Goal: Information Seeking & Learning: Learn about a topic

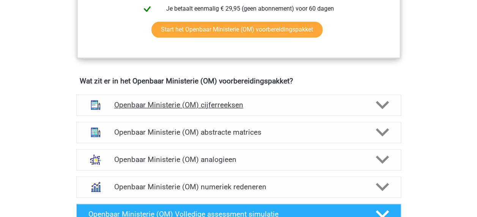
scroll to position [531, 0]
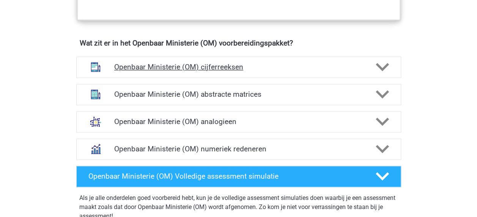
click at [295, 67] on h4 "Openbaar Ministerie (OM) cijferreeksen" at bounding box center [238, 67] width 248 height 9
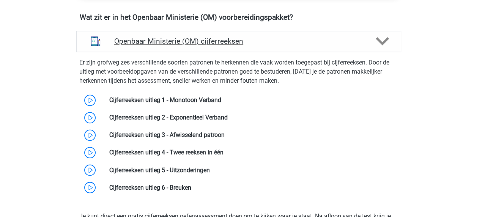
scroll to position [569, 0]
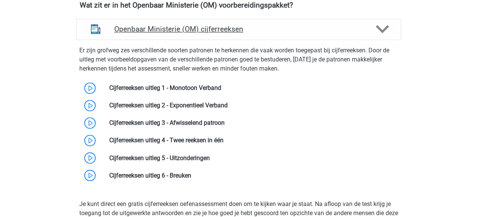
click at [293, 32] on h4 "Openbaar Ministerie (OM) cijferreeksen" at bounding box center [238, 29] width 248 height 9
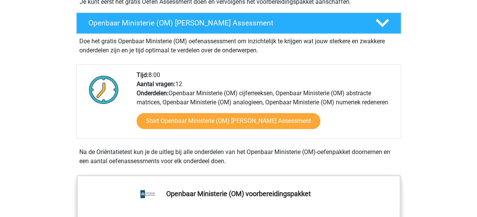
scroll to position [160, 0]
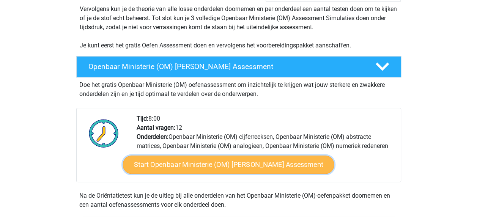
click at [253, 169] on link "Start Openbaar Ministerie (OM) Gratis Oefen Assessment" at bounding box center [227, 164] width 211 height 18
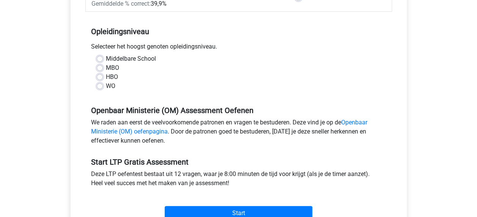
scroll to position [152, 0]
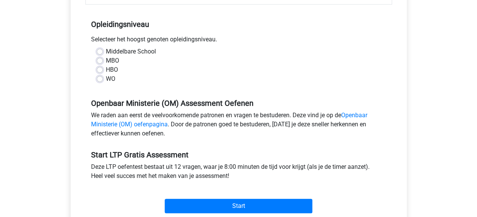
click at [106, 80] on label "WO" at bounding box center [110, 78] width 9 height 9
click at [102, 80] on input "WO" at bounding box center [100, 78] width 6 height 8
radio input "true"
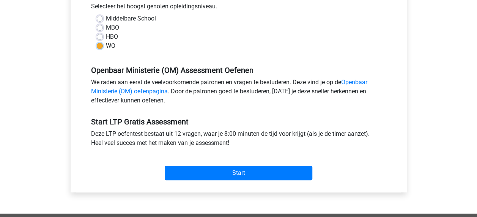
scroll to position [227, 0]
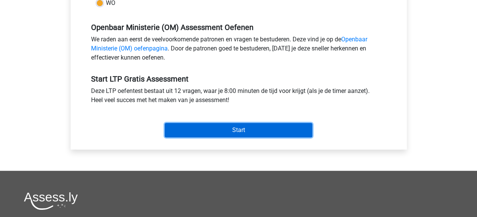
click at [206, 125] on input "Start" at bounding box center [238, 130] width 147 height 14
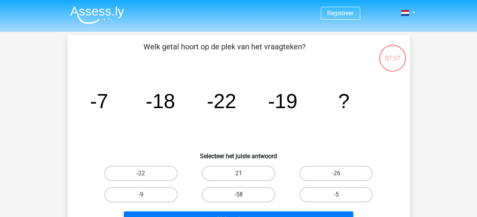
scroll to position [38, 0]
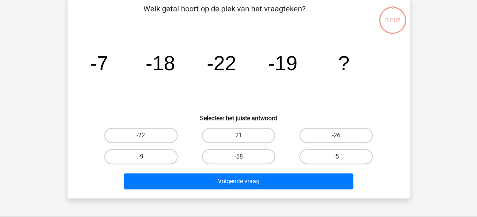
click at [156, 154] on label "-9" at bounding box center [140, 156] width 73 height 15
click at [146, 157] on input "-9" at bounding box center [143, 159] width 5 height 5
radio input "true"
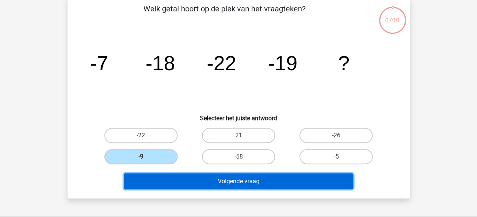
click at [213, 183] on button "Volgende vraag" at bounding box center [238, 181] width 229 height 16
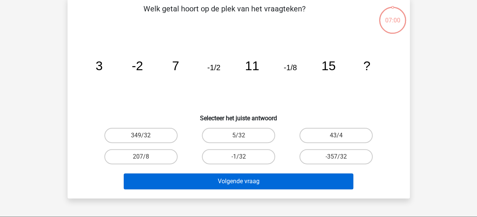
scroll to position [35, 0]
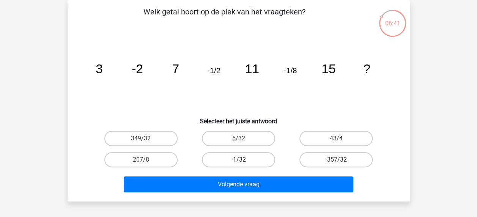
click at [226, 158] on label "-1/32" at bounding box center [238, 159] width 73 height 15
click at [238, 160] on input "-1/32" at bounding box center [240, 162] width 5 height 5
radio input "true"
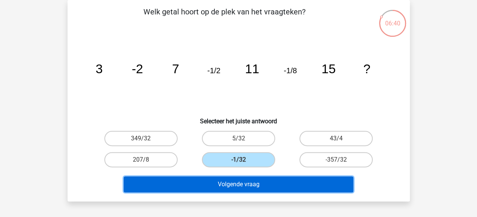
click at [227, 186] on button "Volgende vraag" at bounding box center [238, 184] width 229 height 16
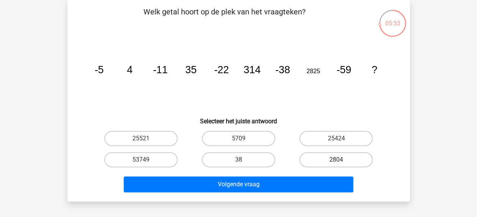
click at [345, 161] on label "2804" at bounding box center [335, 159] width 73 height 15
click at [341, 161] on input "2804" at bounding box center [338, 162] width 5 height 5
radio input "true"
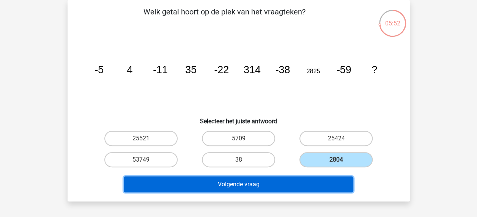
click at [300, 187] on button "Volgende vraag" at bounding box center [238, 184] width 229 height 16
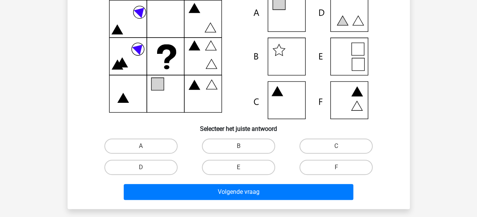
scroll to position [38, 0]
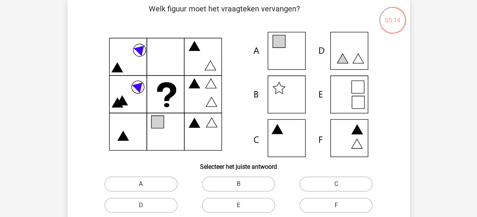
click at [148, 184] on label "A" at bounding box center [140, 183] width 73 height 15
click at [146, 184] on input "A" at bounding box center [143, 186] width 5 height 5
radio input "true"
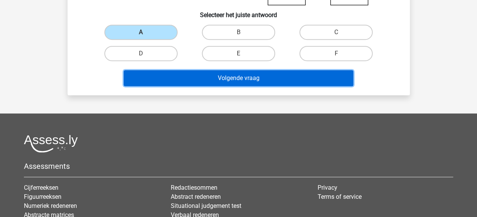
click at [260, 80] on button "Volgende vraag" at bounding box center [238, 78] width 229 height 16
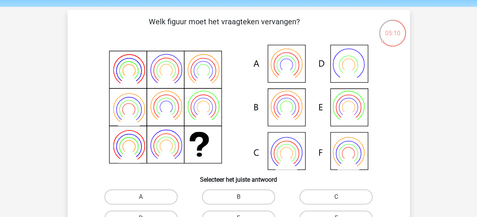
scroll to position [13, 0]
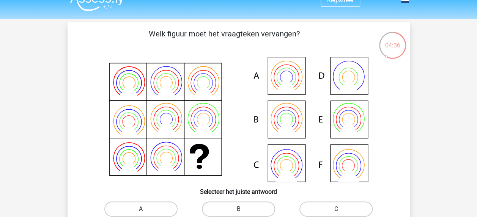
click at [282, 122] on icon at bounding box center [239, 119] width 306 height 125
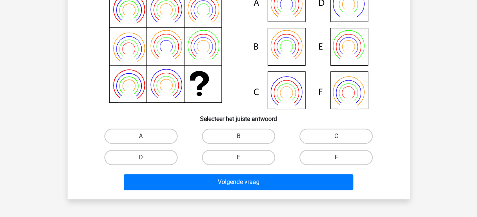
scroll to position [89, 0]
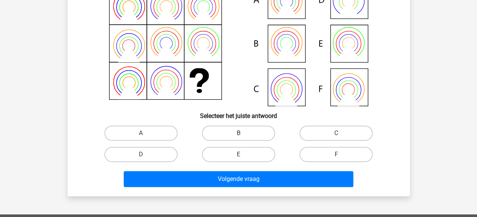
click at [243, 132] on label "B" at bounding box center [238, 132] width 73 height 15
click at [243, 133] on input "B" at bounding box center [240, 135] width 5 height 5
radio input "true"
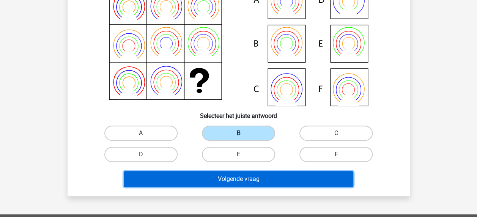
click at [240, 177] on button "Volgende vraag" at bounding box center [238, 179] width 229 height 16
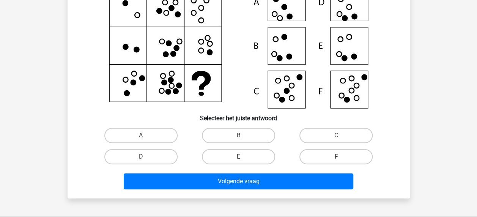
scroll to position [111, 0]
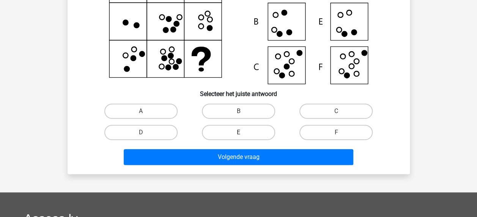
click at [246, 130] on label "E" at bounding box center [238, 132] width 73 height 15
click at [243, 132] on input "E" at bounding box center [240, 134] width 5 height 5
radio input "true"
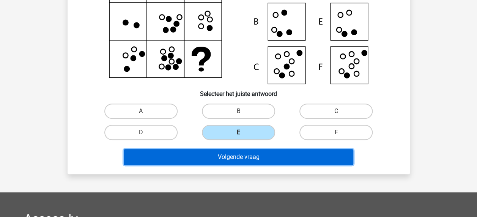
click at [238, 158] on button "Volgende vraag" at bounding box center [238, 157] width 229 height 16
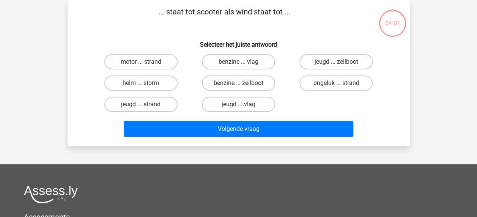
scroll to position [0, 0]
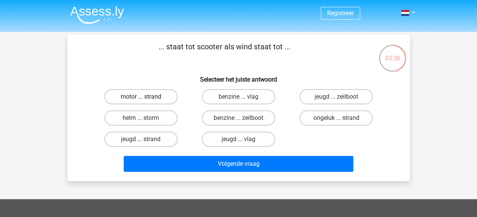
drag, startPoint x: 152, startPoint y: 101, endPoint x: 166, endPoint y: 107, distance: 15.4
click at [153, 101] on label "motor ... strand" at bounding box center [140, 96] width 73 height 15
click at [146, 101] on input "motor ... strand" at bounding box center [143, 99] width 5 height 5
radio input "true"
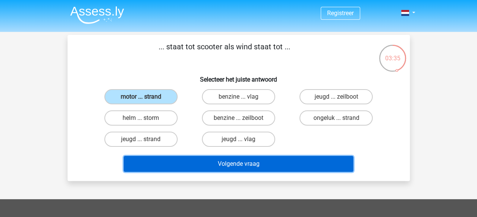
click at [211, 157] on button "Volgende vraag" at bounding box center [238, 164] width 229 height 16
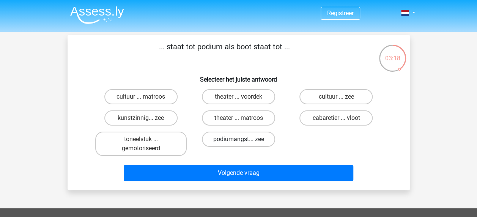
click at [259, 143] on label "podiumangst... zee" at bounding box center [238, 139] width 73 height 15
click at [243, 143] on input "podiumangst... zee" at bounding box center [240, 141] width 5 height 5
radio input "true"
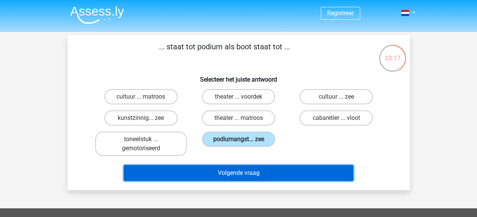
click at [252, 175] on button "Volgende vraag" at bounding box center [238, 173] width 229 height 16
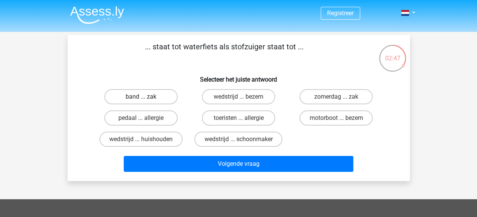
click at [157, 100] on label "band ... zak" at bounding box center [140, 96] width 73 height 15
click at [146, 100] on input "band ... zak" at bounding box center [143, 99] width 5 height 5
radio input "true"
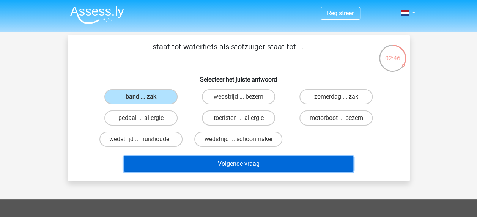
click at [204, 162] on button "Volgende vraag" at bounding box center [238, 164] width 229 height 16
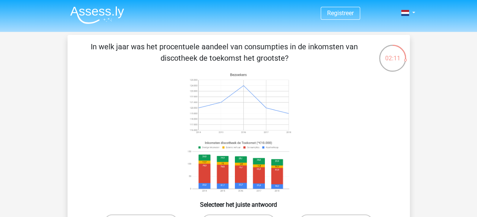
scroll to position [152, 0]
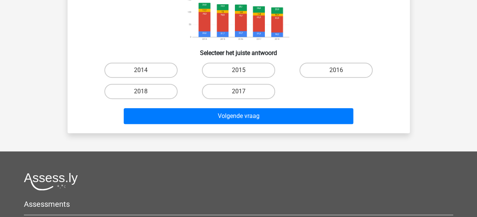
click at [243, 72] on input "2015" at bounding box center [240, 72] width 5 height 5
radio input "true"
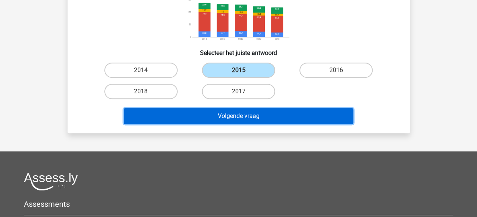
click at [230, 116] on button "Volgende vraag" at bounding box center [238, 116] width 229 height 16
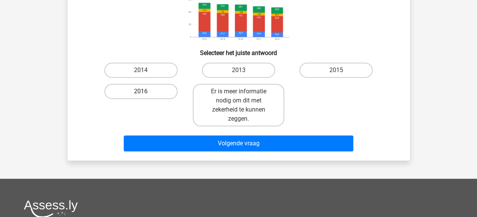
click at [132, 88] on label "2016" at bounding box center [140, 91] width 73 height 15
click at [141, 91] on input "2016" at bounding box center [143, 93] width 5 height 5
radio input "true"
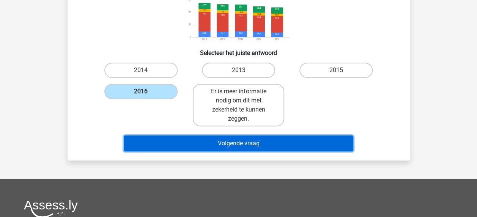
click at [184, 147] on button "Volgende vraag" at bounding box center [238, 143] width 229 height 16
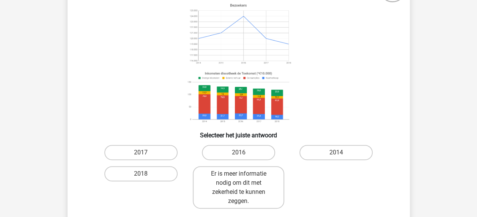
scroll to position [114, 0]
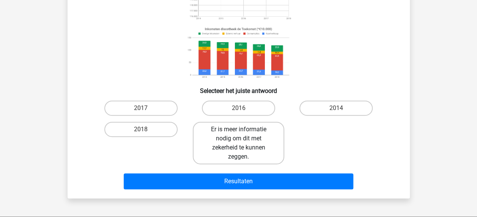
click at [240, 143] on label "Er is meer informatie nodig om dit met zekerheid te kunnen zeggen." at bounding box center [238, 143] width 91 height 42
click at [240, 134] on input "Er is meer informatie nodig om dit met zekerheid te kunnen zeggen." at bounding box center [240, 131] width 5 height 5
radio input "true"
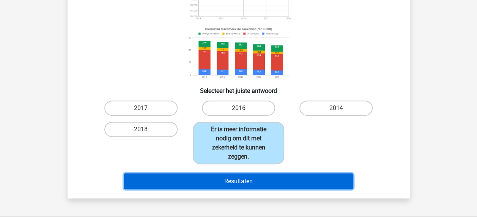
click at [228, 180] on button "Resultaten" at bounding box center [238, 181] width 229 height 16
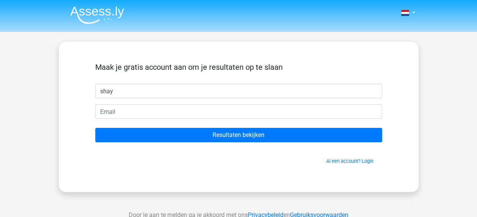
type input "shay"
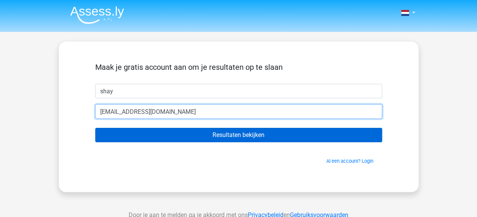
type input "[EMAIL_ADDRESS][DOMAIN_NAME]"
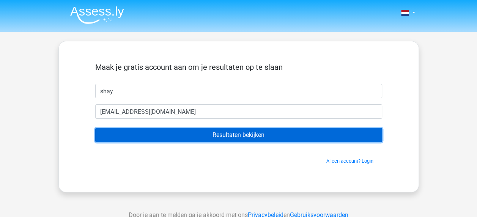
click at [240, 135] on input "Resultaten bekijken" at bounding box center [238, 135] width 287 height 14
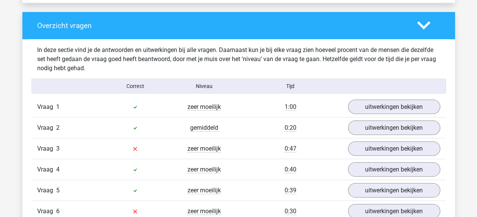
scroll to position [796, 0]
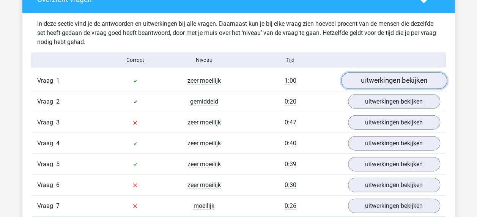
click at [380, 83] on link "uitwerkingen bekijken" at bounding box center [393, 80] width 106 height 17
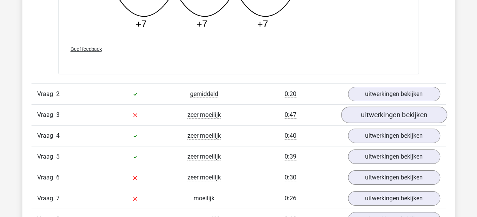
scroll to position [1213, 0]
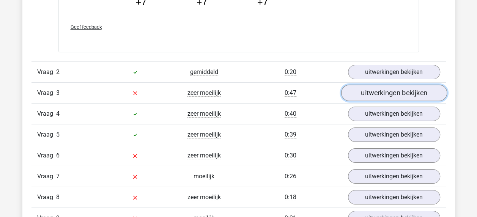
click at [383, 93] on link "uitwerkingen bekijken" at bounding box center [393, 93] width 106 height 17
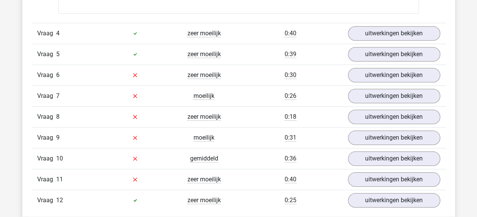
scroll to position [1744, 0]
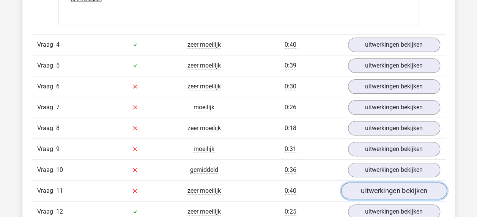
click at [370, 182] on link "uitwerkingen bekijken" at bounding box center [393, 190] width 106 height 17
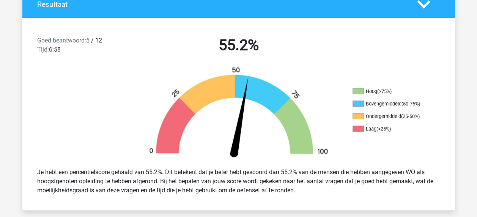
scroll to position [190, 0]
